Goal: Check status: Check status

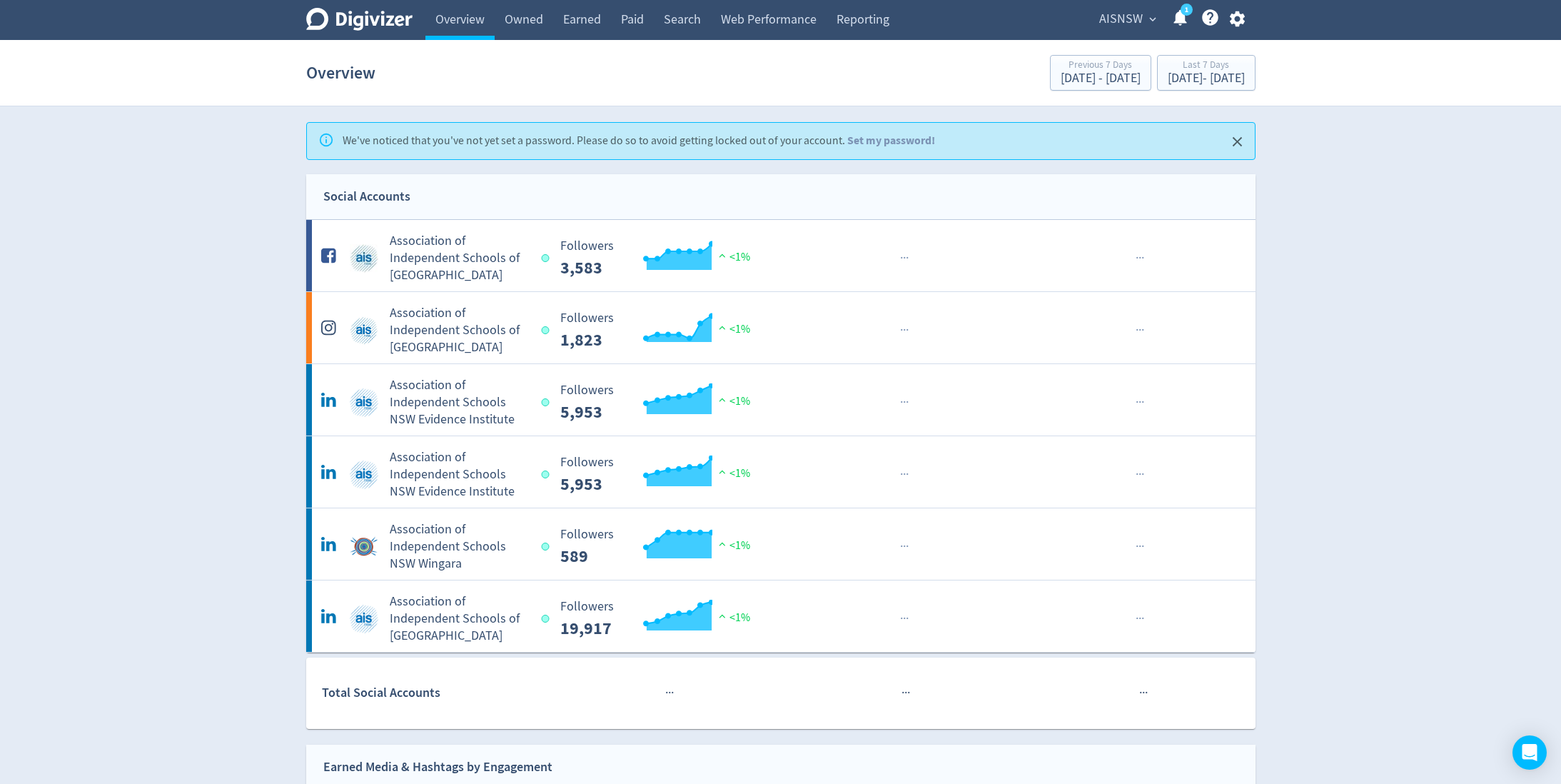
click at [1115, 19] on span "AISNSW" at bounding box center [1120, 19] width 43 height 23
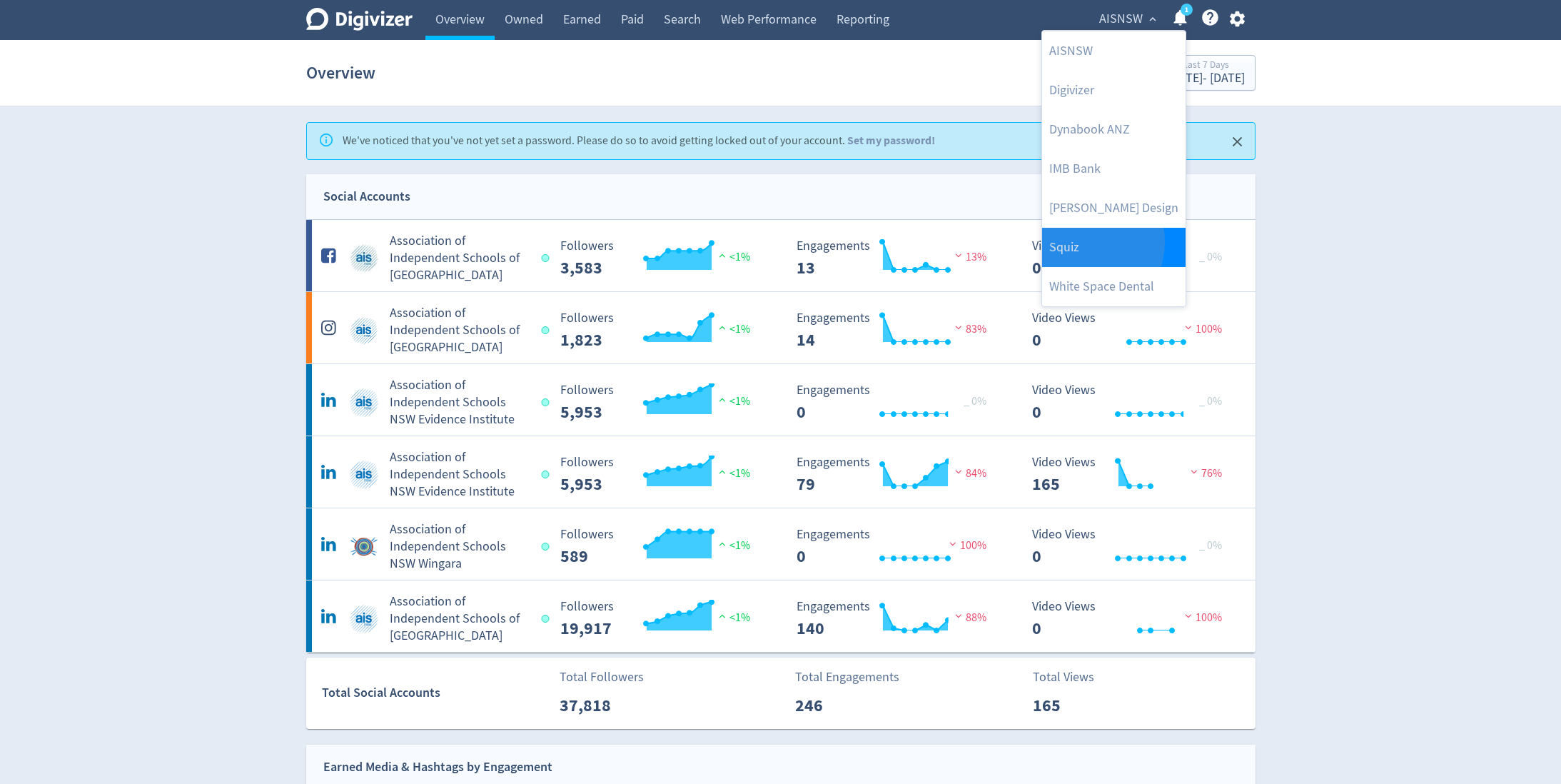
click at [1079, 241] on link "Squiz" at bounding box center [1114, 247] width 144 height 40
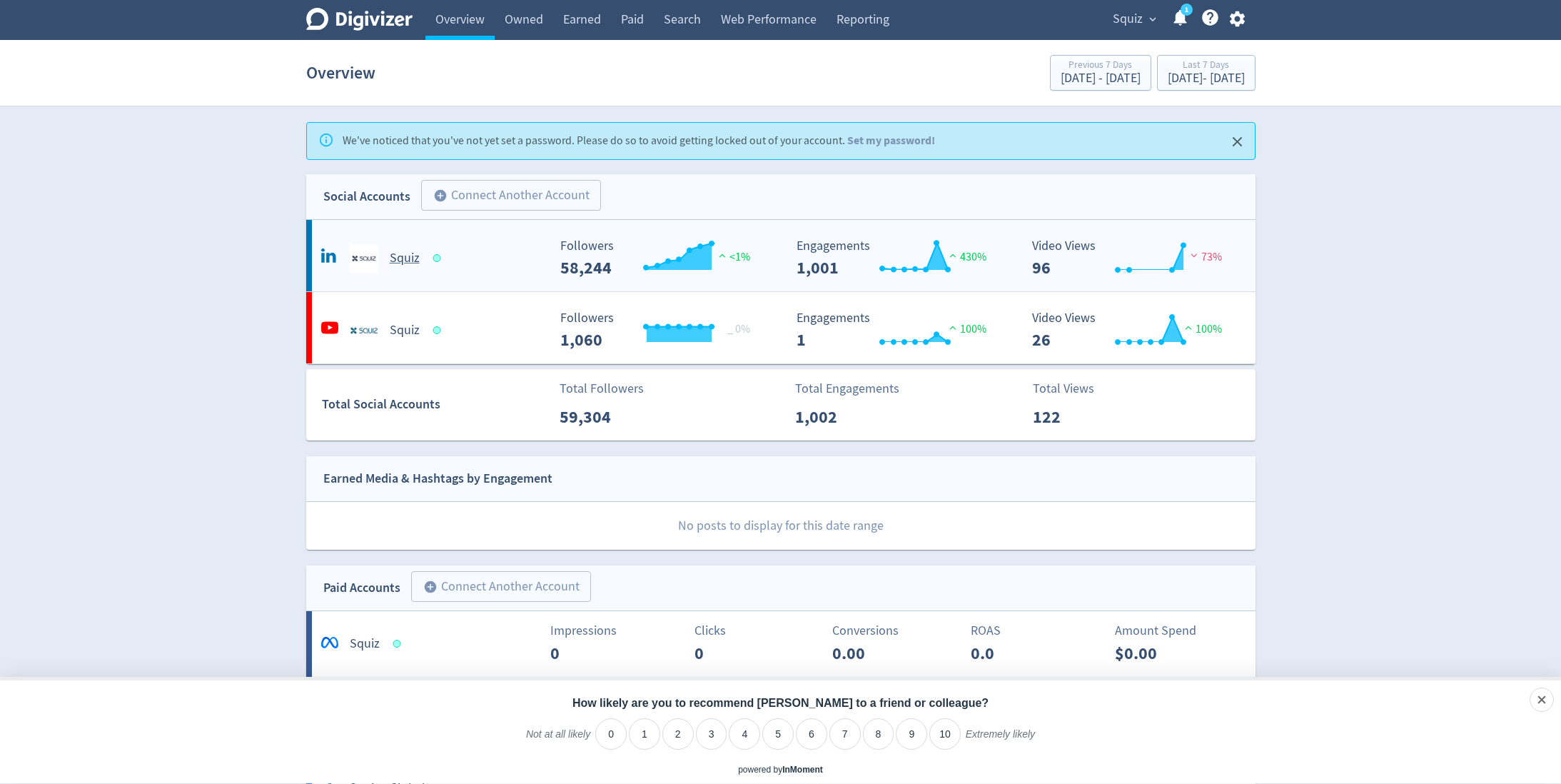
click at [410, 257] on h5 "Squiz" at bounding box center [405, 258] width 30 height 17
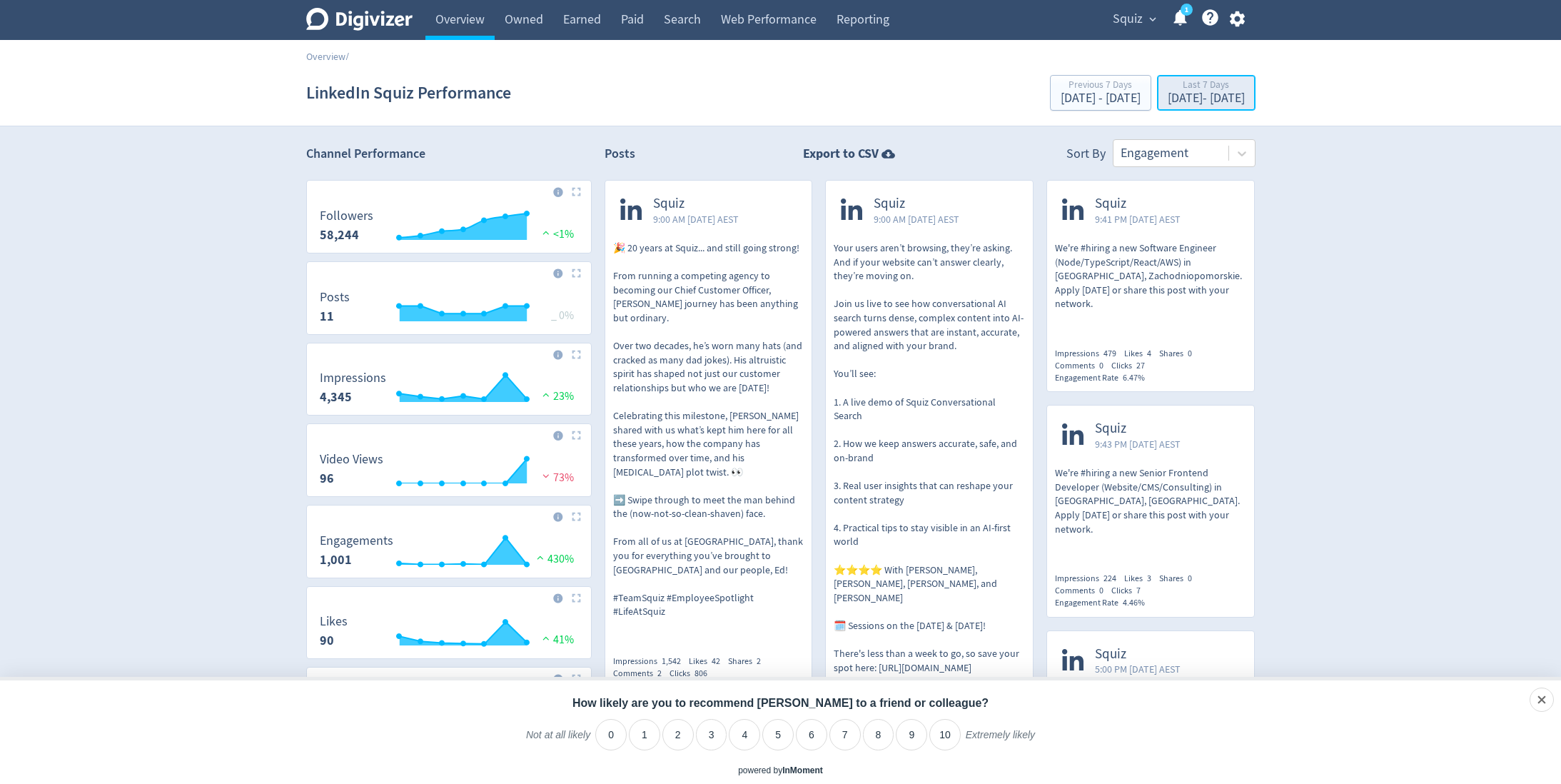
click at [1168, 88] on div "Last 7 Days" at bounding box center [1206, 86] width 77 height 12
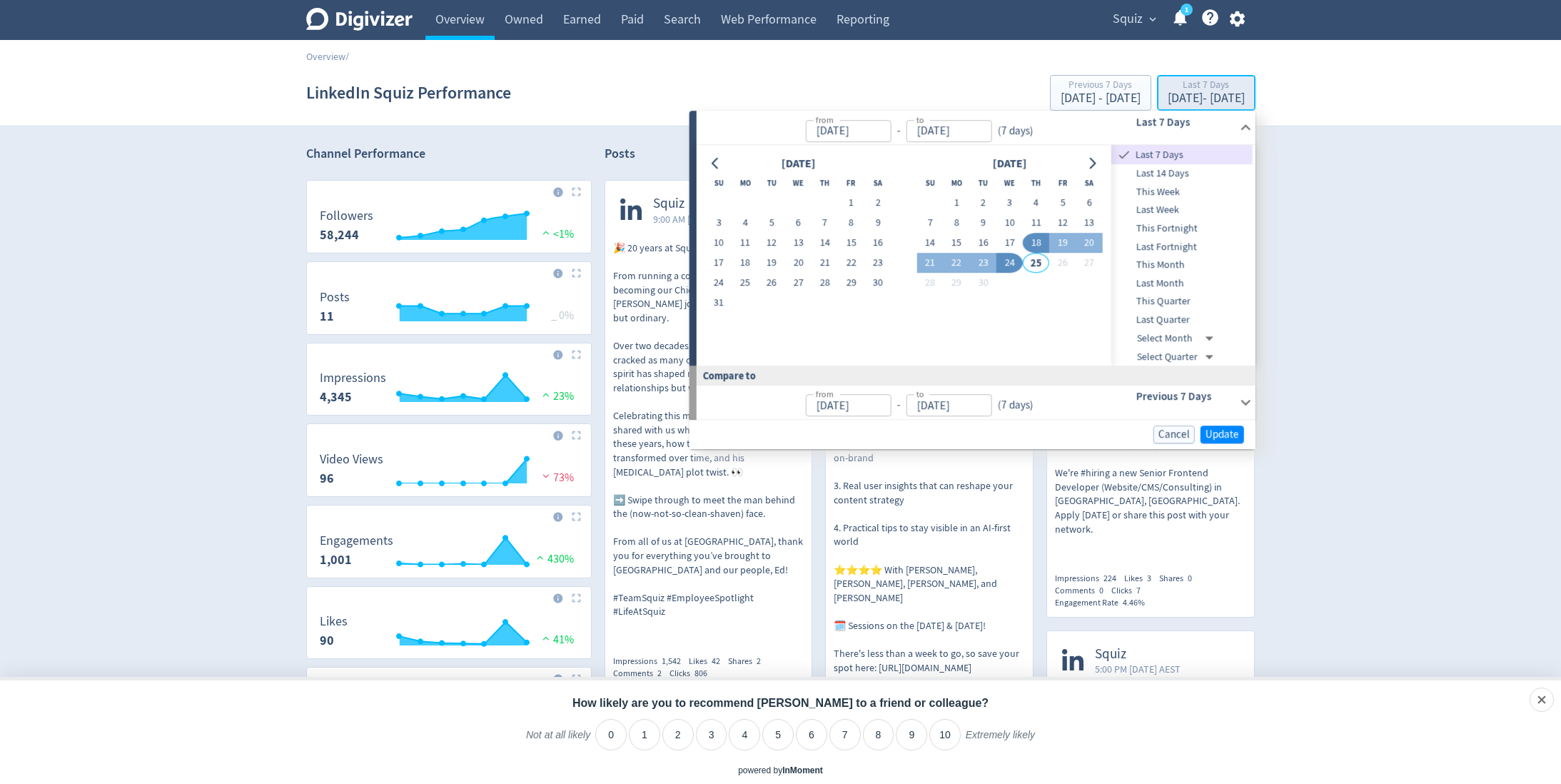
type input "[DATE]"
click at [964, 194] on button "1" at bounding box center [957, 203] width 26 height 20
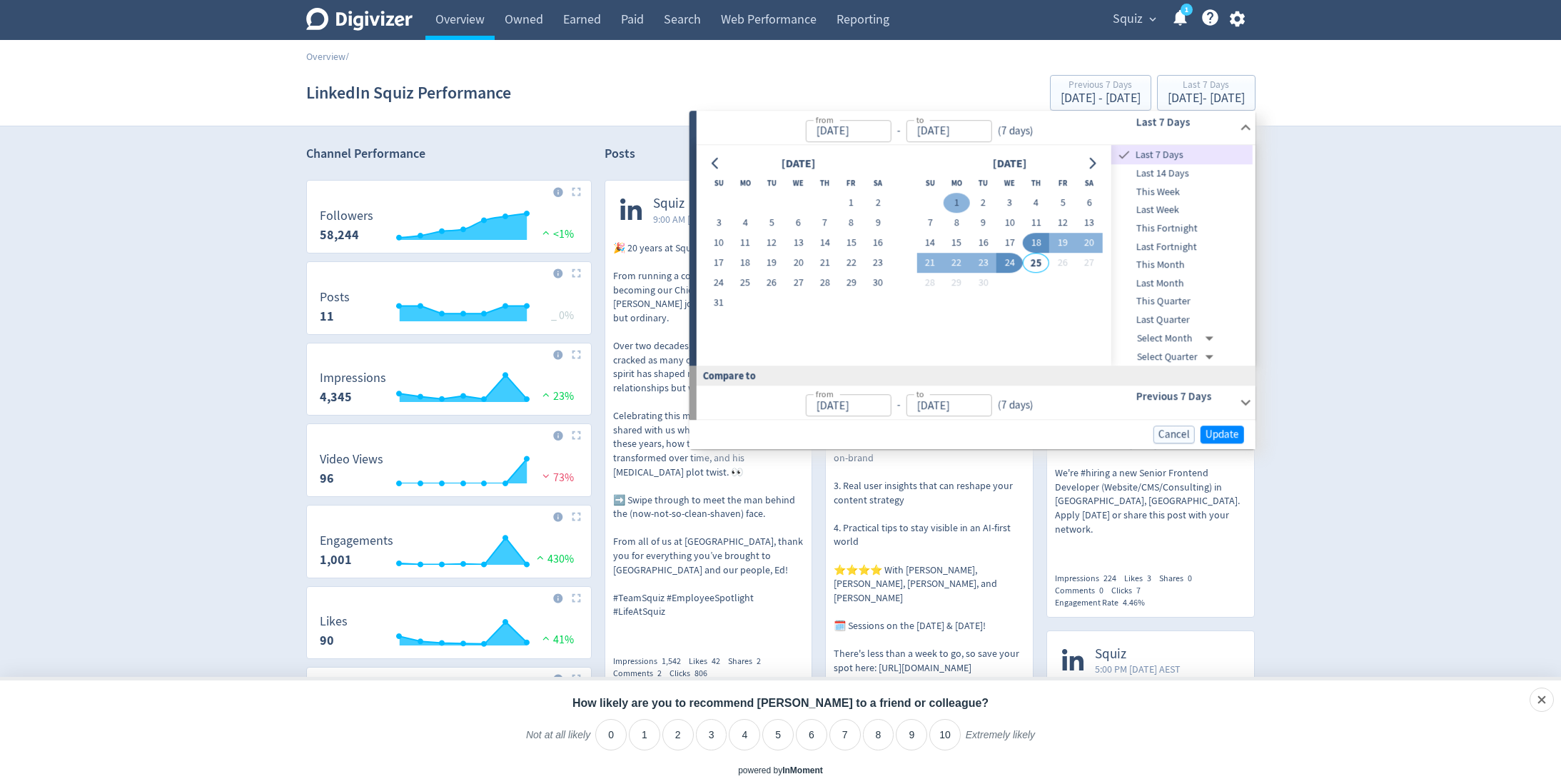
type input "[DATE]"
click at [1062, 119] on div "from [DATE] from - to [DATE] to ( 1 day )" at bounding box center [896, 127] width 399 height 34
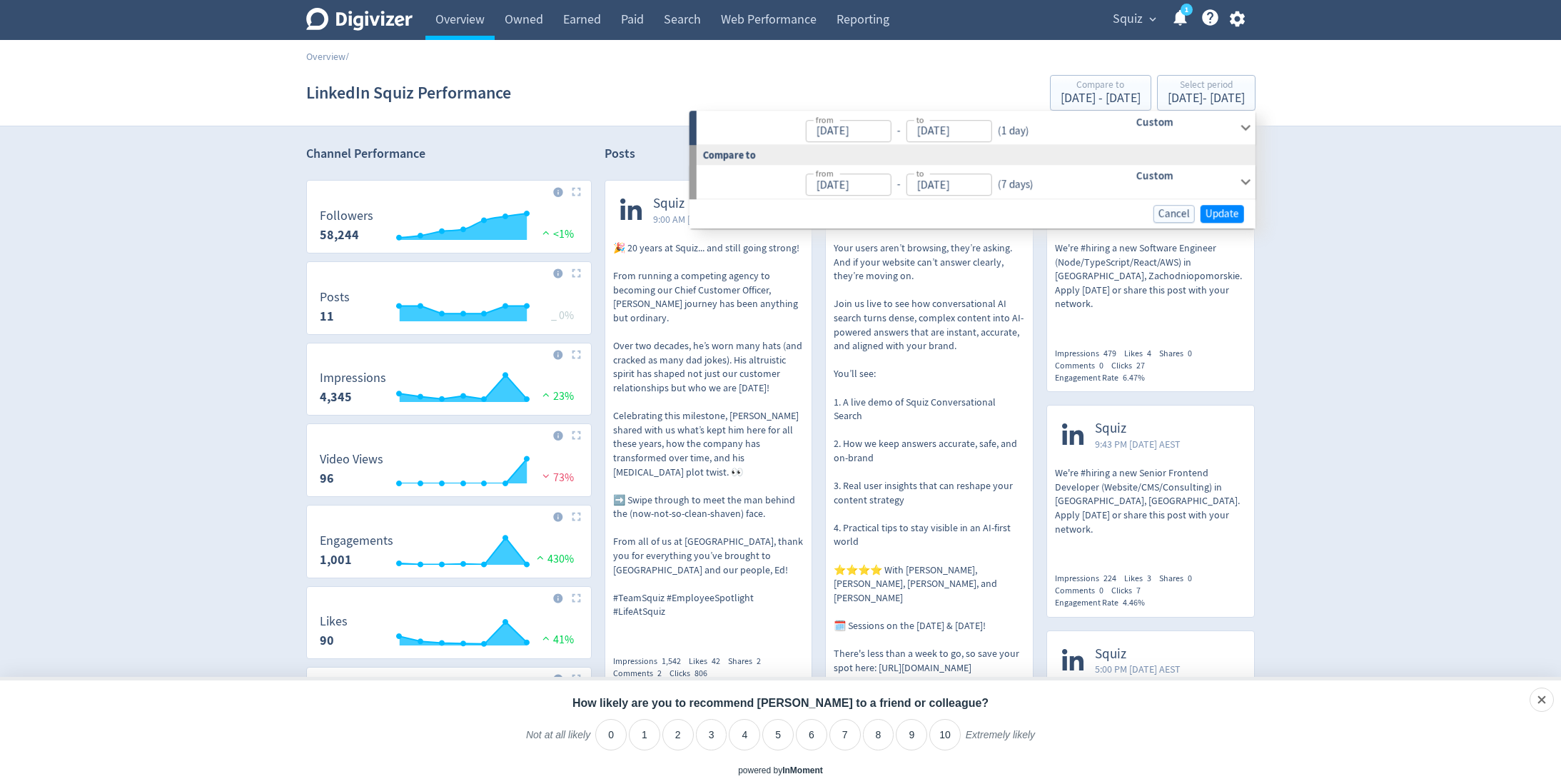
click at [1026, 139] on p "from [DATE] from - to [DATE] to ( 1 day )" at bounding box center [870, 128] width 329 height 28
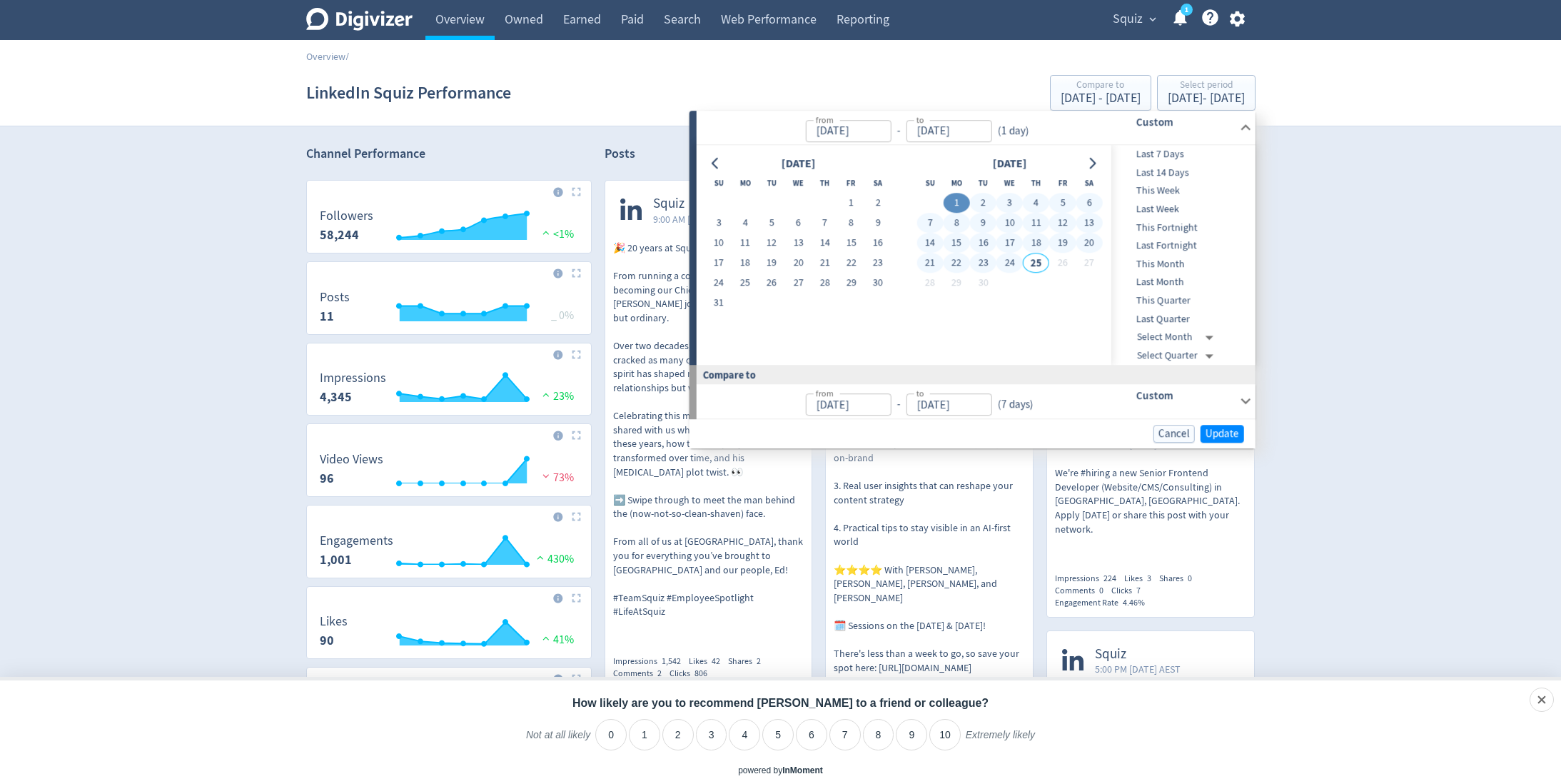
click at [1013, 259] on button "24" at bounding box center [1010, 263] width 26 height 20
type input "[DATE]"
click at [1227, 431] on span "Update" at bounding box center [1222, 434] width 34 height 11
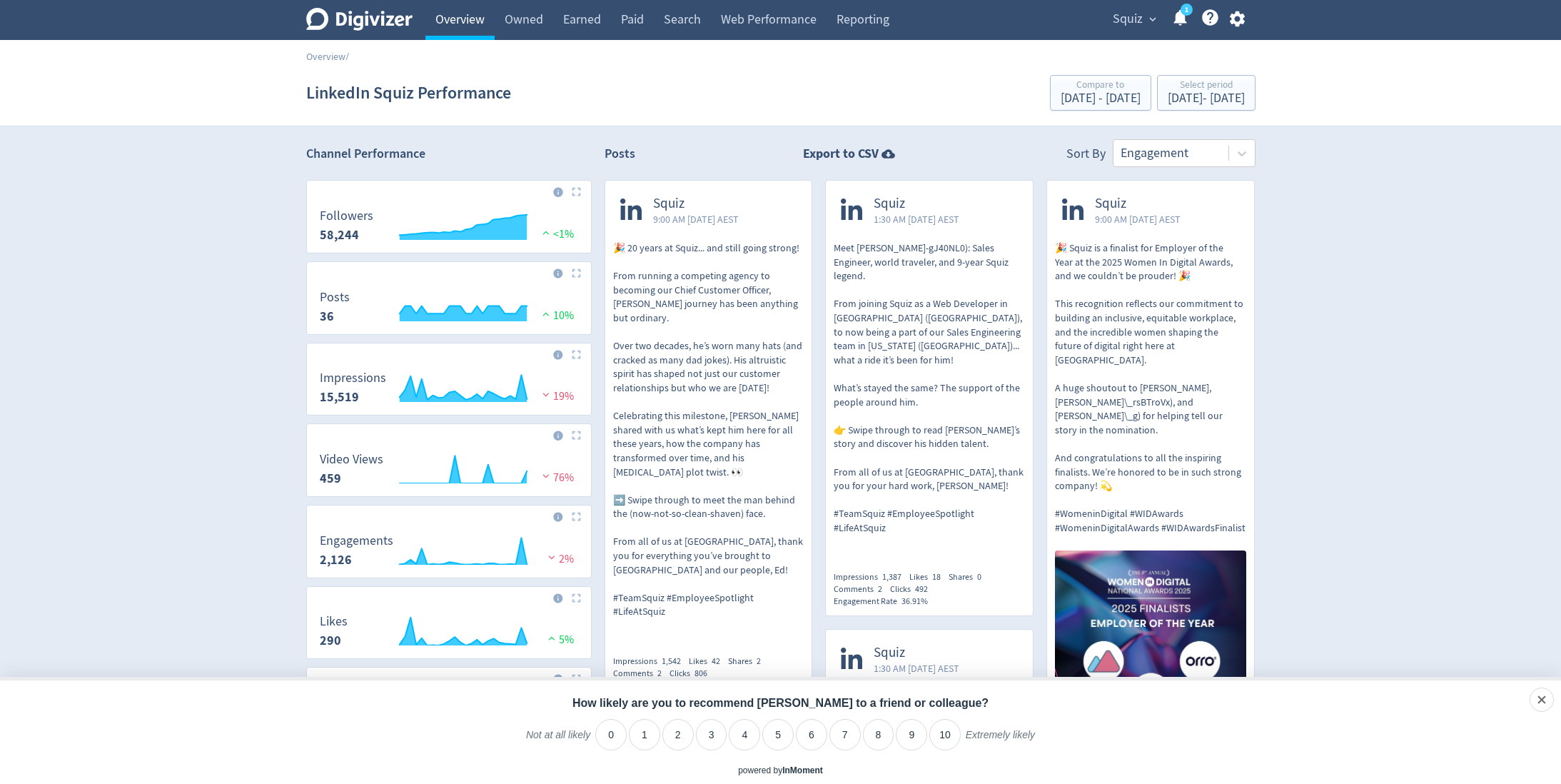
click at [448, 21] on link "Overview" at bounding box center [459, 19] width 69 height 40
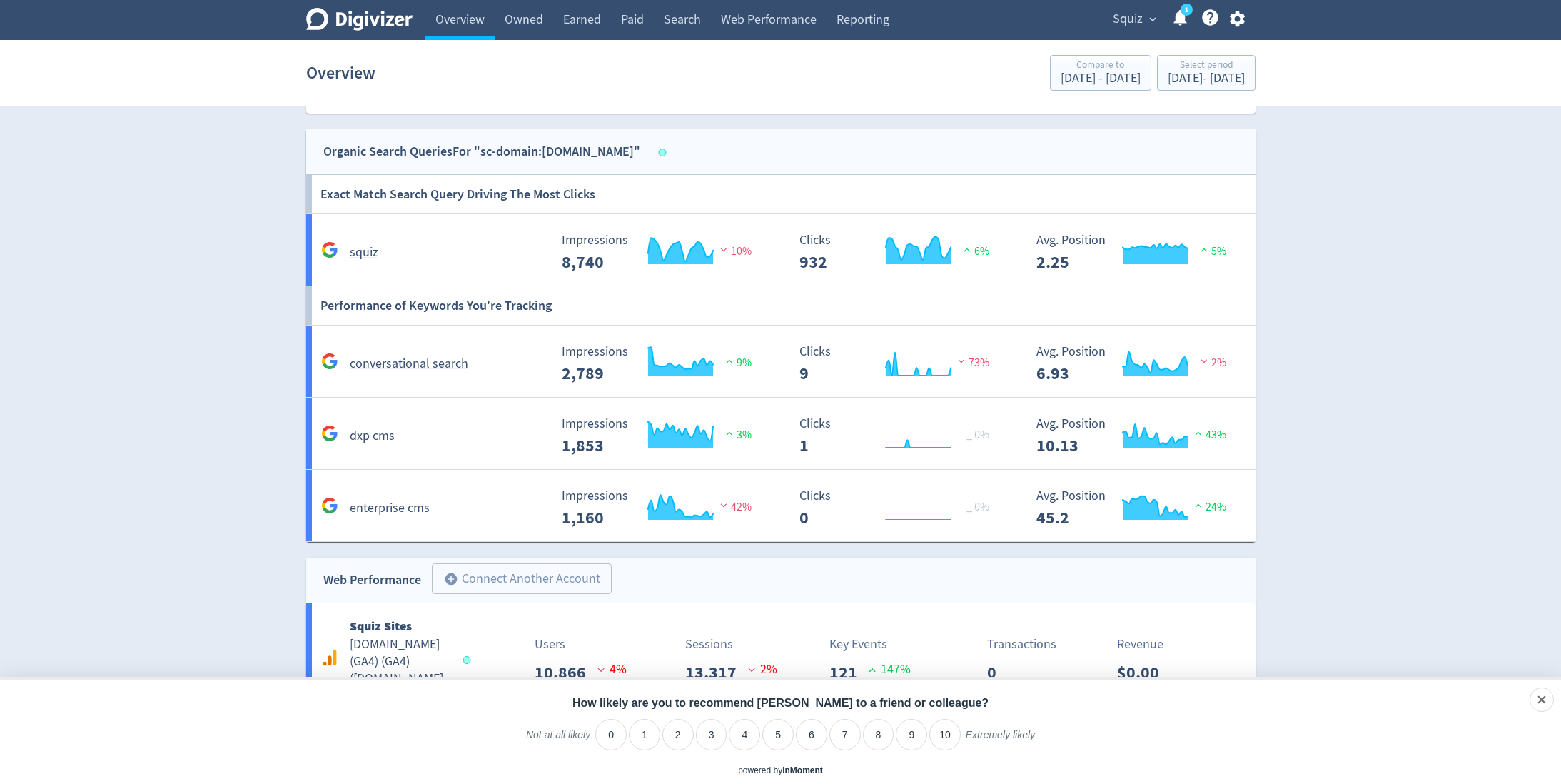
scroll to position [861, 0]
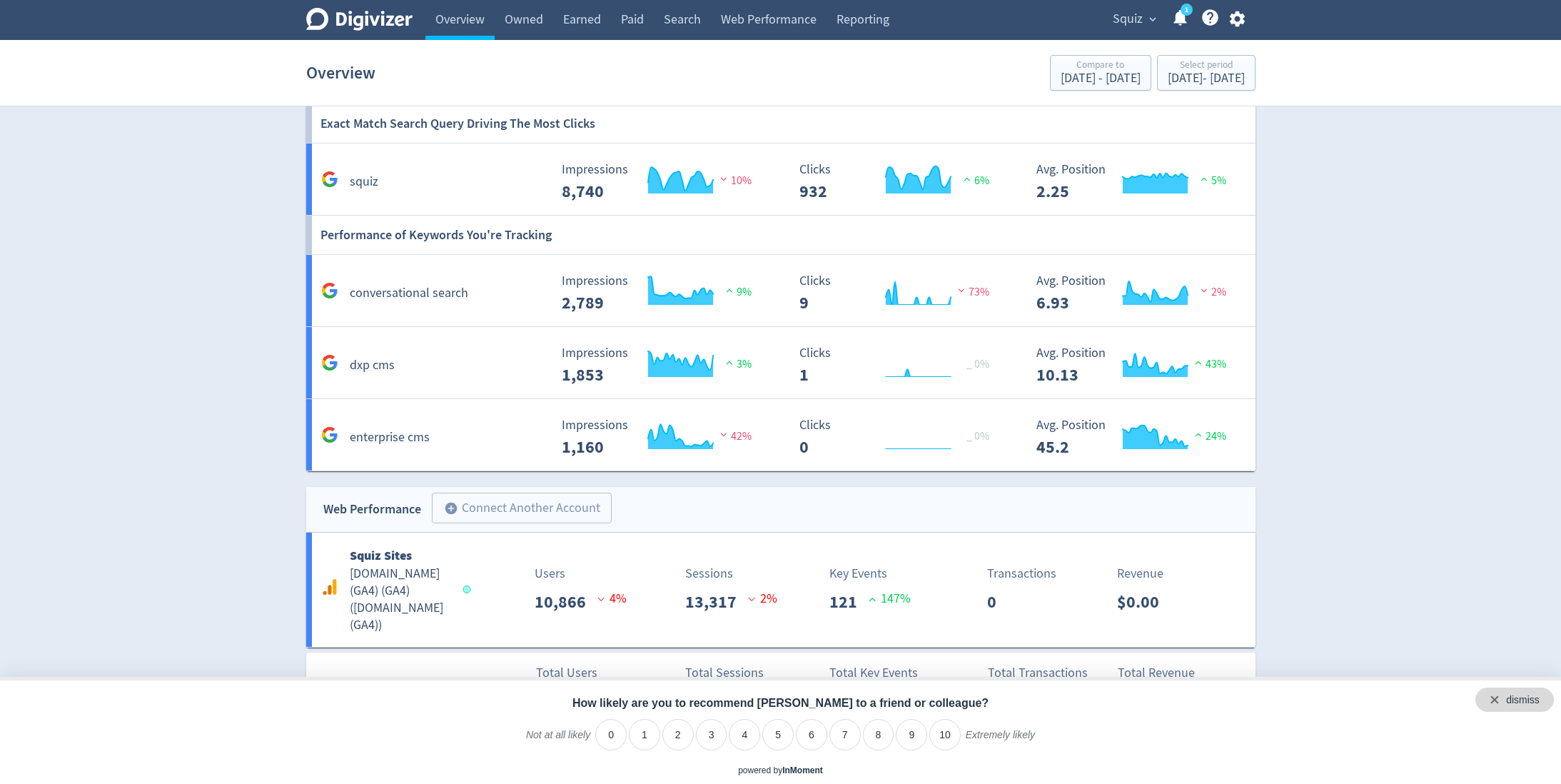
click at [1536, 694] on div "dismiss" at bounding box center [1523, 700] width 34 height 14
